Goal: Check status: Check status

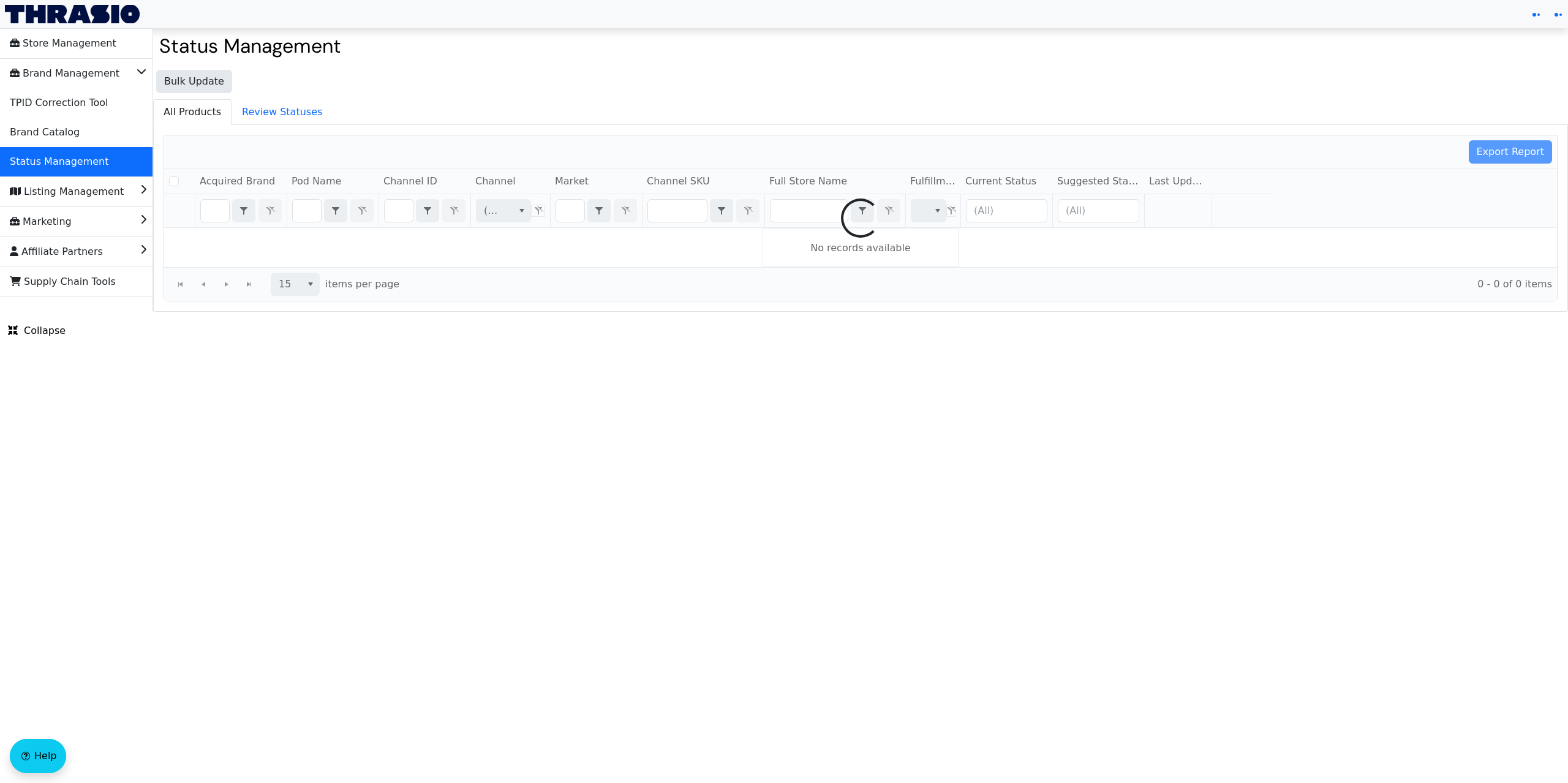
checkbox input "false"
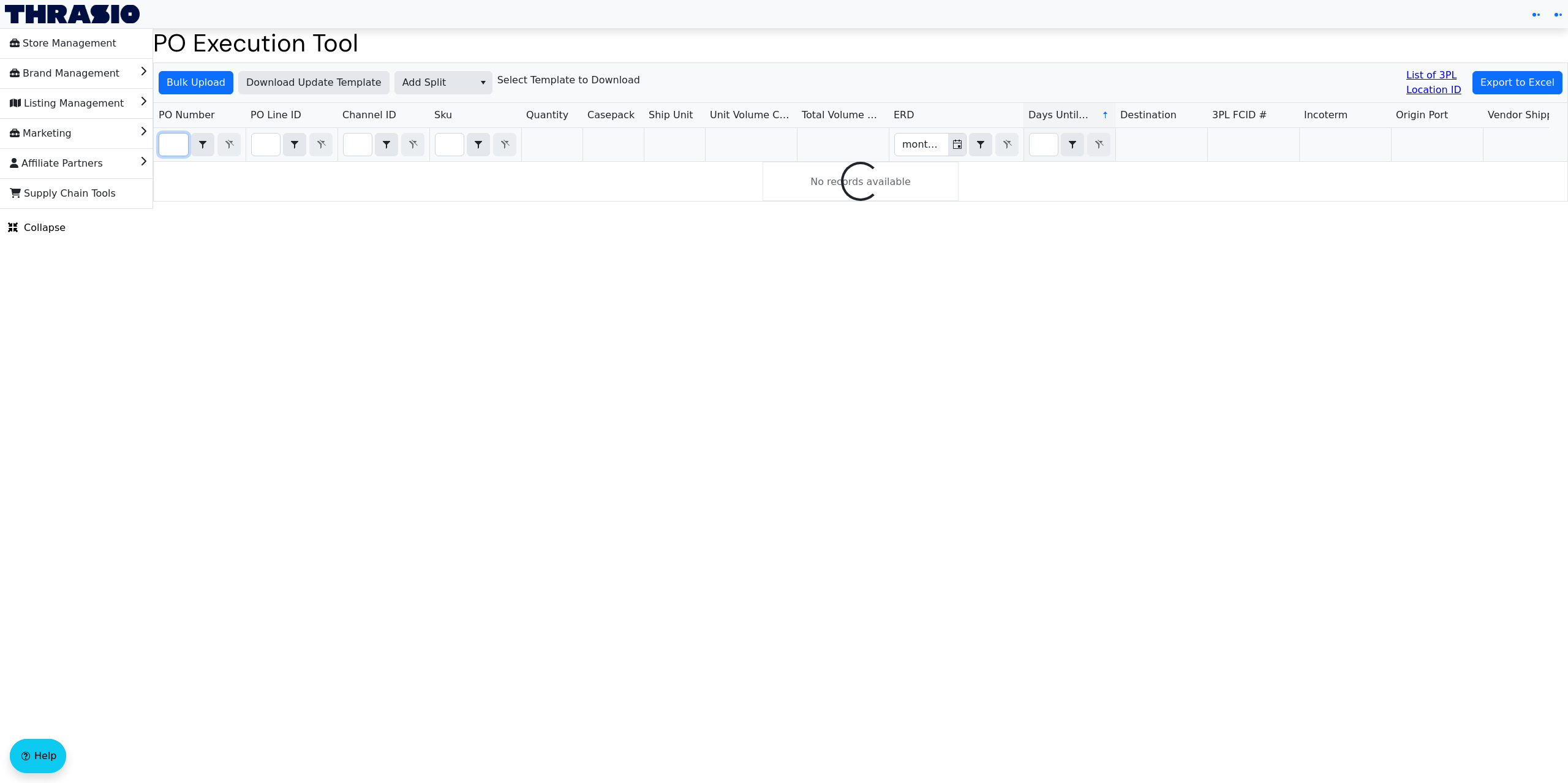
click at [175, 146] on input "Filter" at bounding box center [173, 144] width 29 height 22
paste input "PO67088"
drag, startPoint x: 179, startPoint y: 150, endPoint x: 88, endPoint y: 138, distance: 91.8
click at [88, 138] on div "Store Management Brand Management Listing Management Marketing Affiliate Partne…" at bounding box center [784, 120] width 1568 height 181
type input "PO67088"
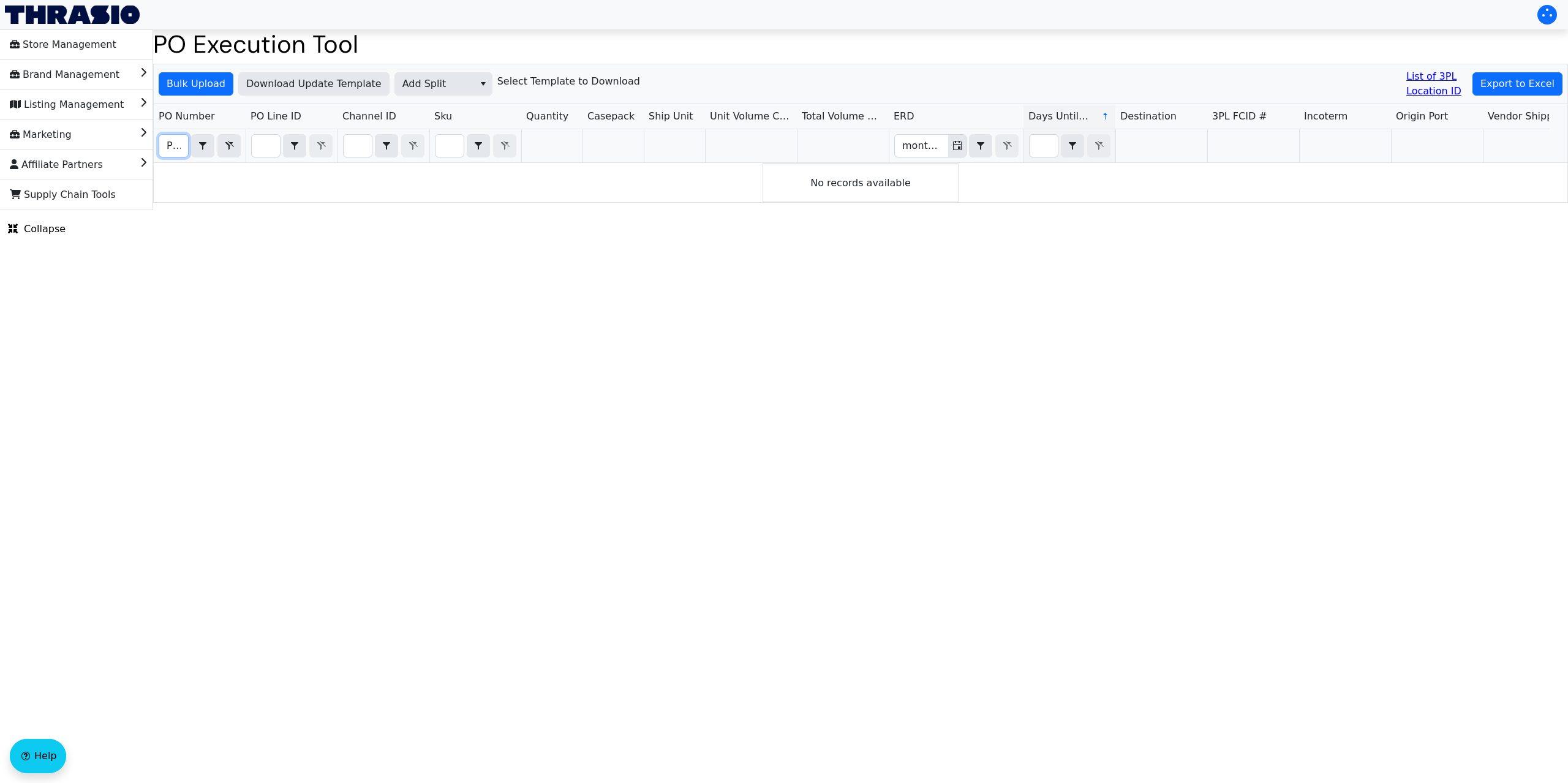
click at [209, 210] on html "Store Management Brand Management Listing Management Marketing Affiliate Partne…" at bounding box center [784, 105] width 1568 height 210
drag, startPoint x: 169, startPoint y: 148, endPoint x: 249, endPoint y: 147, distance: 80.0
click at [249, 147] on tr "PO67088 Contains month/day/year Select category Select Shipment Owner month/day…" at bounding box center [1407, 146] width 2505 height 34
click at [173, 143] on input "PO67088" at bounding box center [173, 146] width 29 height 22
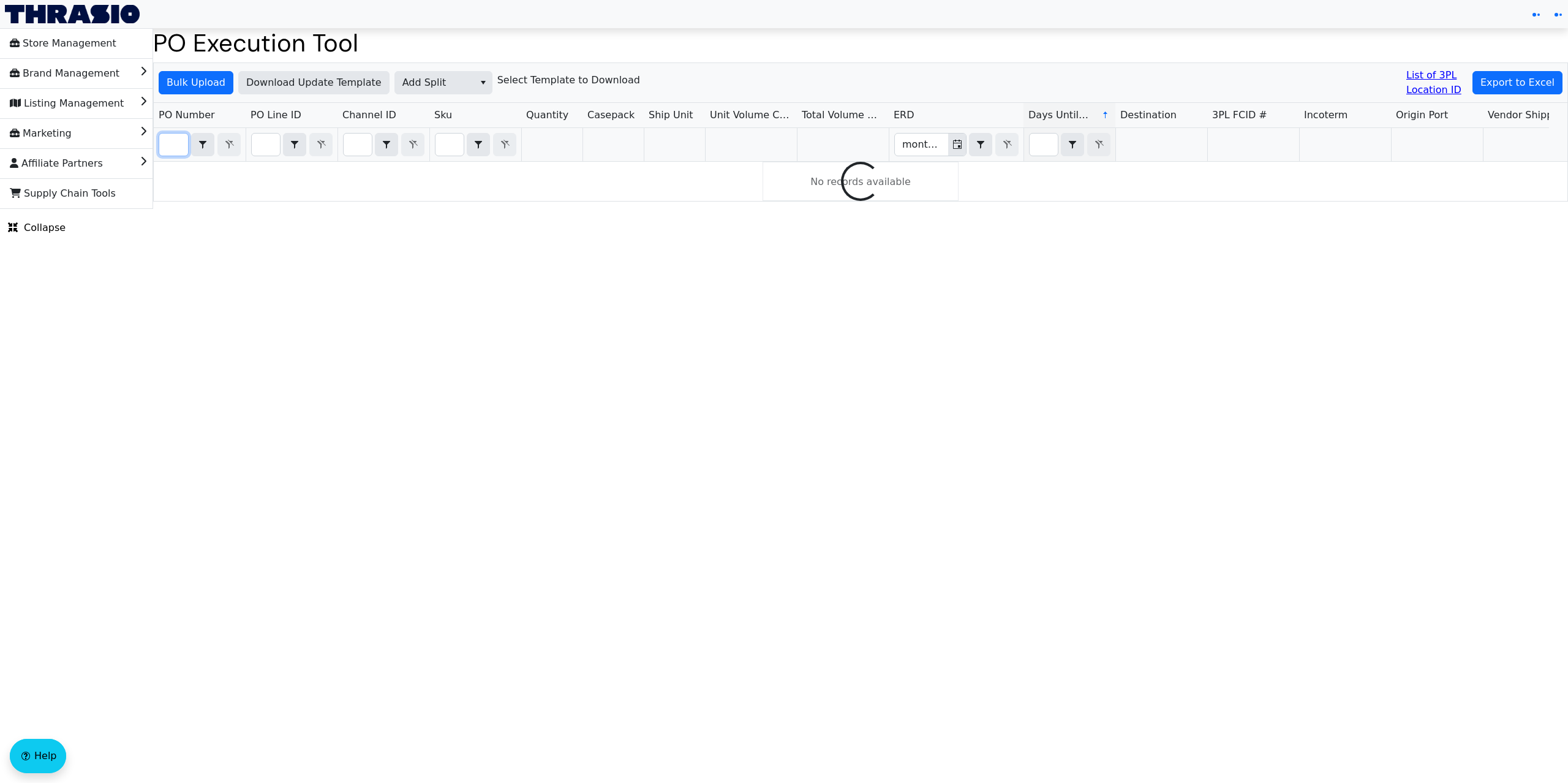
click at [177, 144] on input "Filter" at bounding box center [173, 144] width 29 height 22
paste input "PO67088"
drag, startPoint x: 172, startPoint y: 148, endPoint x: 145, endPoint y: 143, distance: 27.5
click at [145, 143] on div "Store Management Brand Management Listing Management Marketing Affiliate Partne…" at bounding box center [784, 118] width 1568 height 181
click at [175, 144] on input "PO67088" at bounding box center [173, 144] width 29 height 22
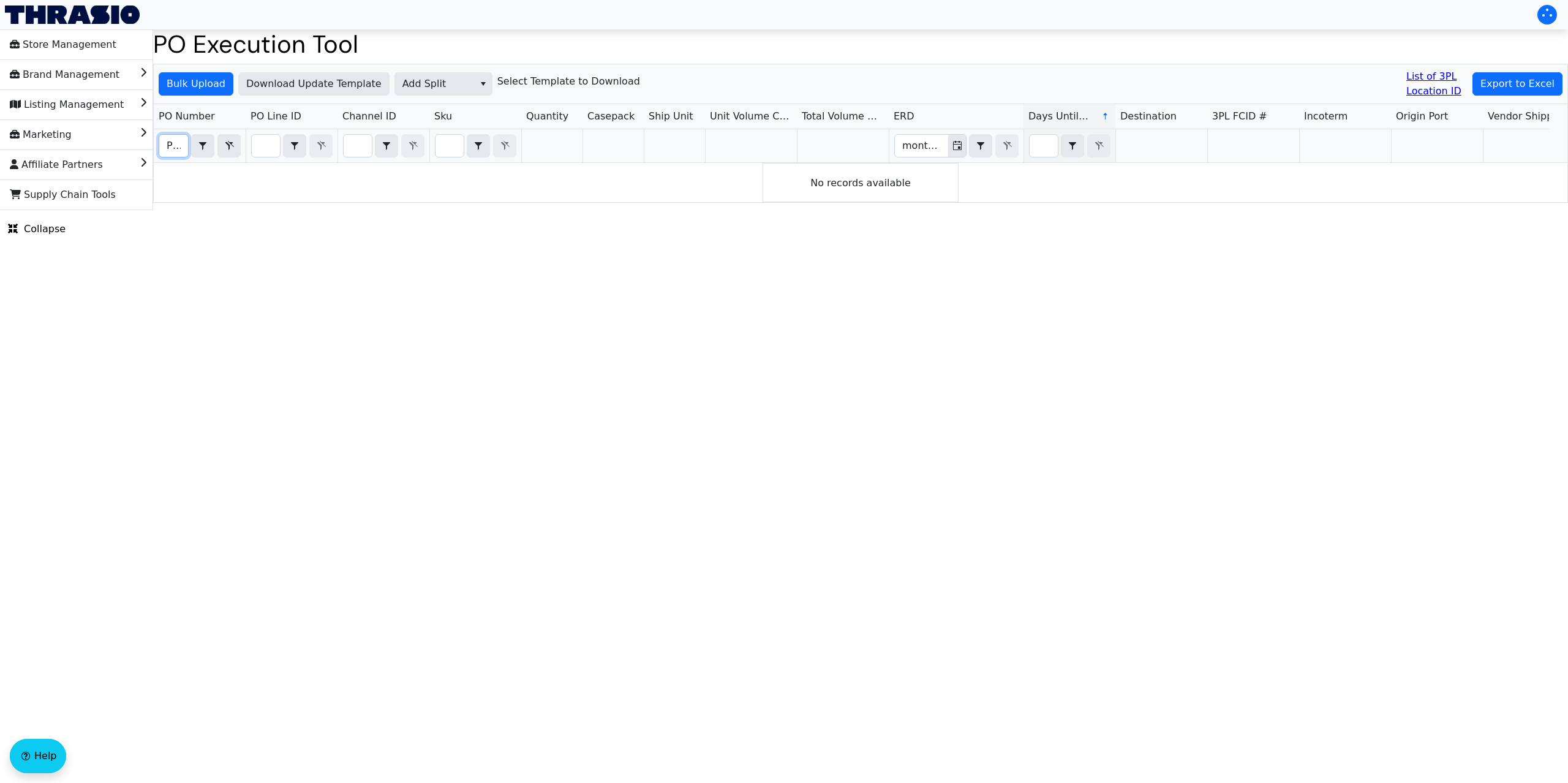
click at [177, 149] on input "PO67088" at bounding box center [173, 146] width 29 height 22
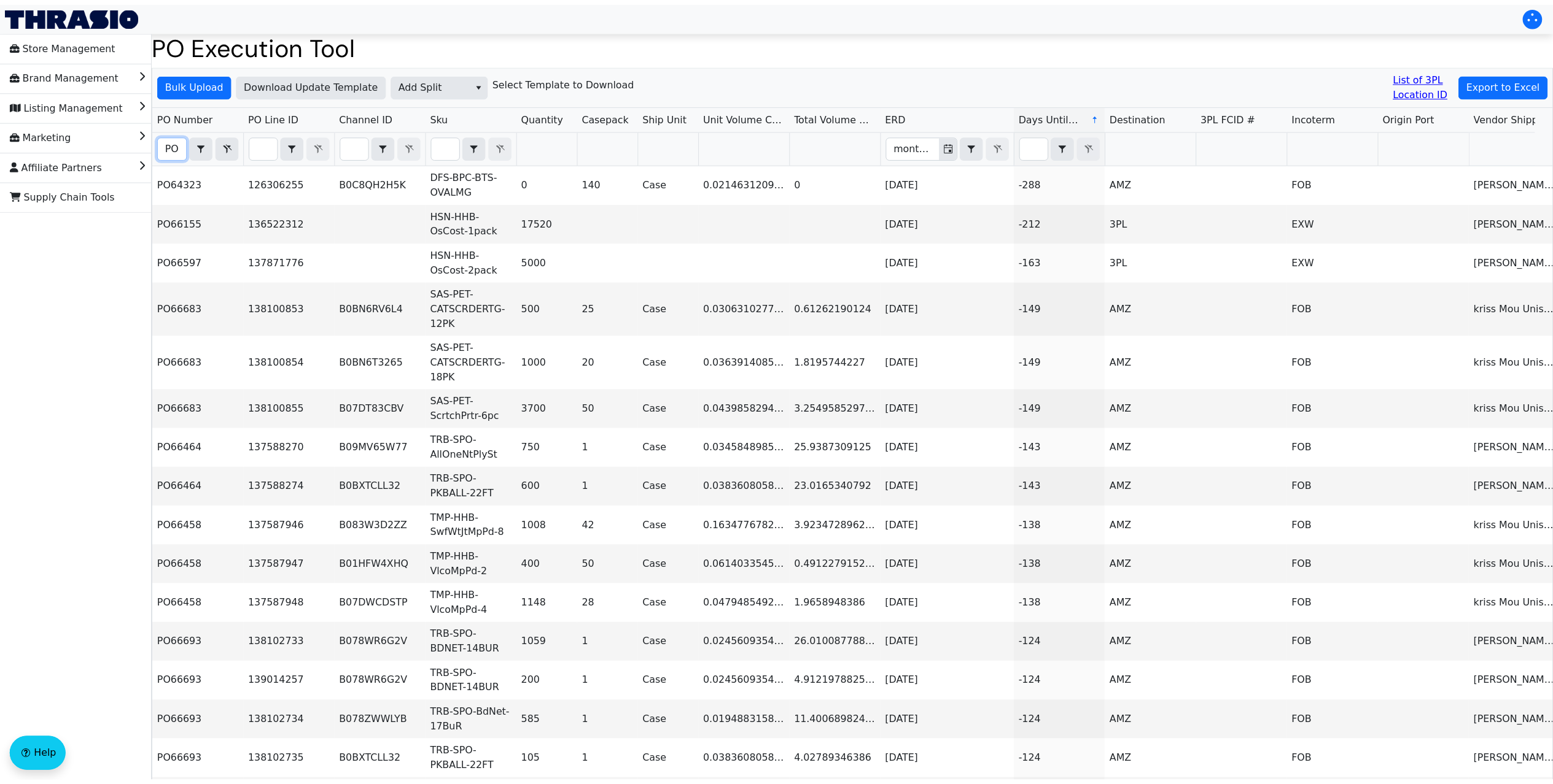
scroll to position [0, 1]
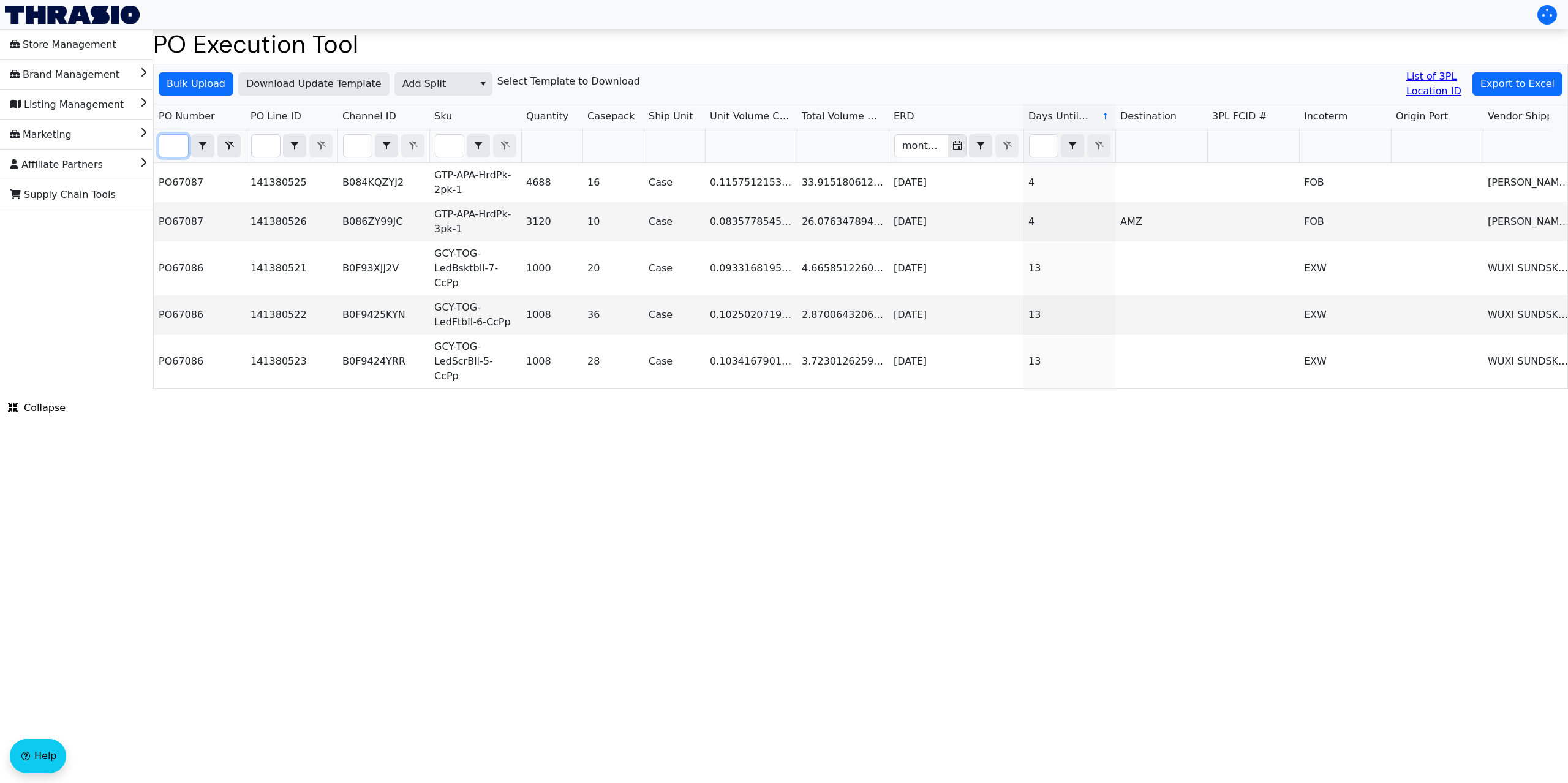
type input "PO67088"
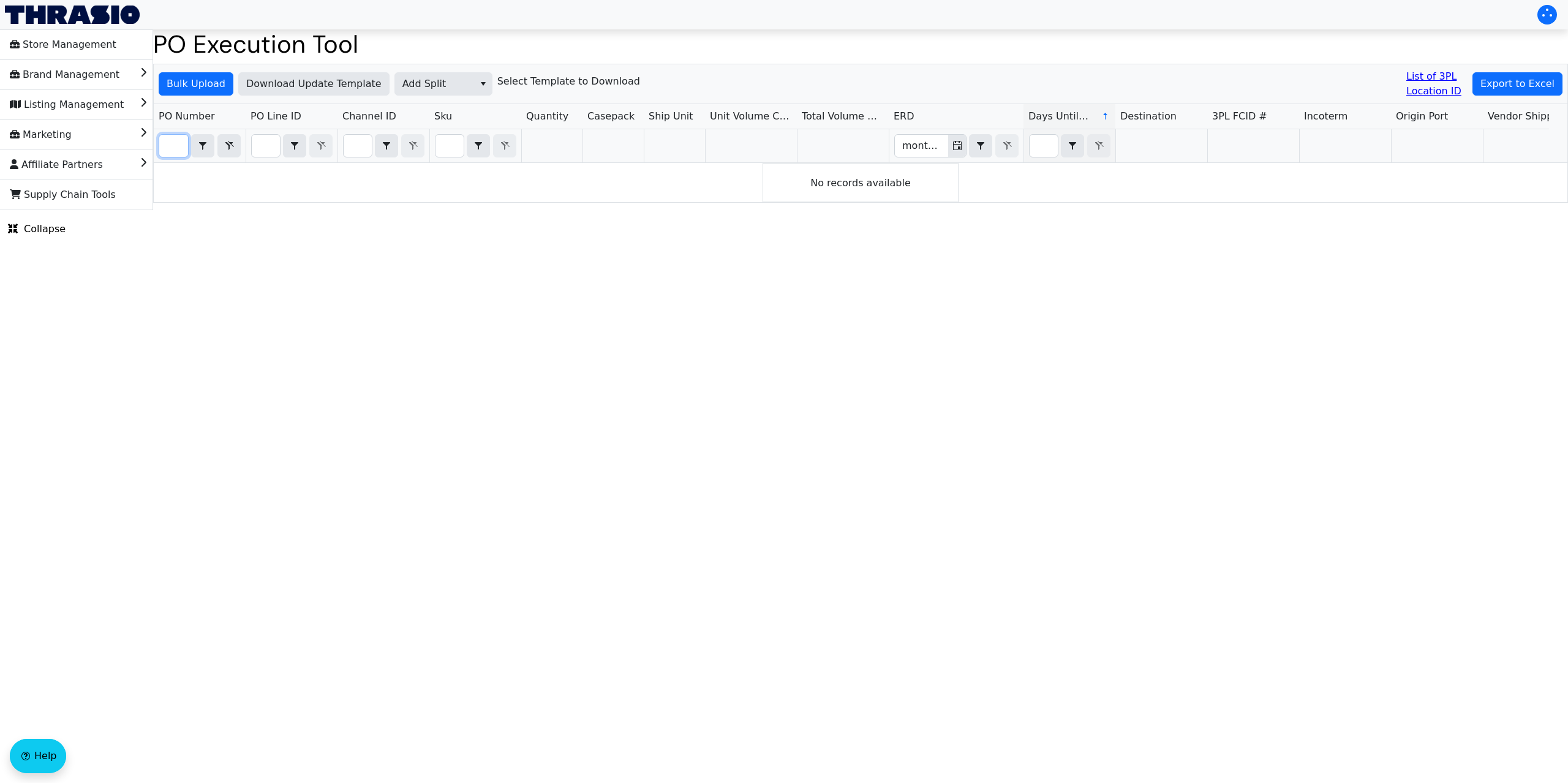
scroll to position [0, 0]
click at [1377, 210] on html "Store Management Brand Management Listing Management Marketing Affiliate Partne…" at bounding box center [784, 105] width 1568 height 210
